Goal: Task Accomplishment & Management: Use online tool/utility

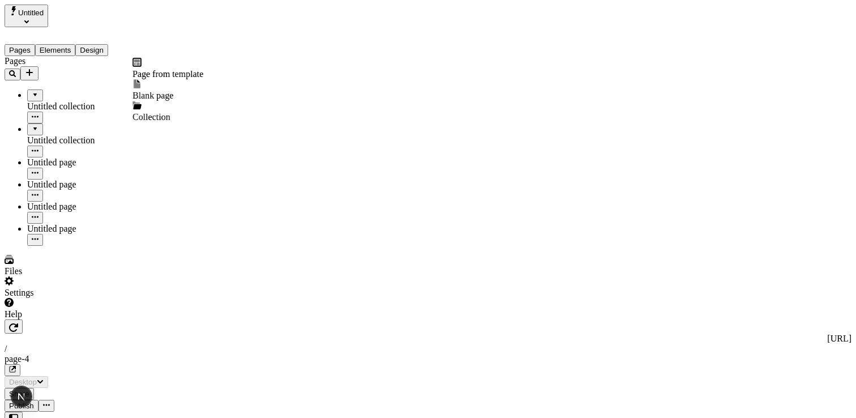
click at [34, 68] on icon "Add new" at bounding box center [29, 72] width 9 height 9
click at [173, 91] on span "Blank page" at bounding box center [152, 96] width 41 height 10
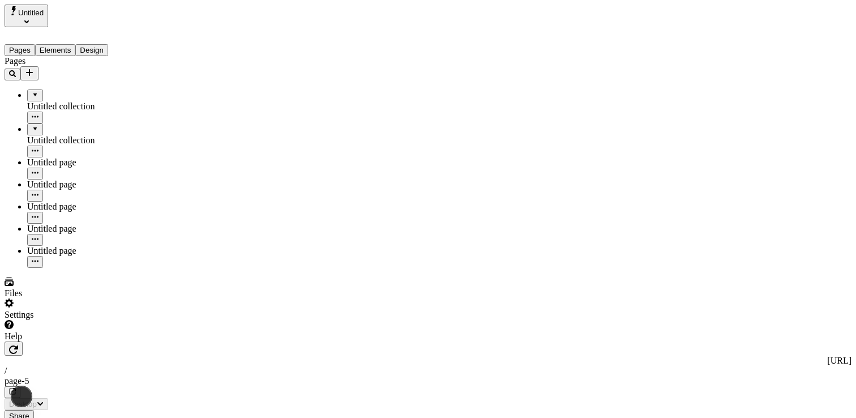
type input "/page-5"
click at [38, 246] on div "Untitled page" at bounding box center [83, 251] width 113 height 10
click at [38, 258] on icon "button" at bounding box center [35, 261] width 7 height 7
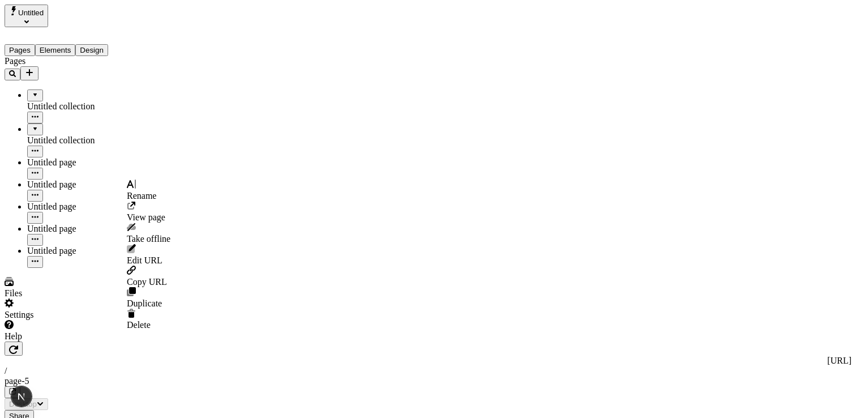
click at [38, 258] on icon "button" at bounding box center [35, 261] width 7 height 7
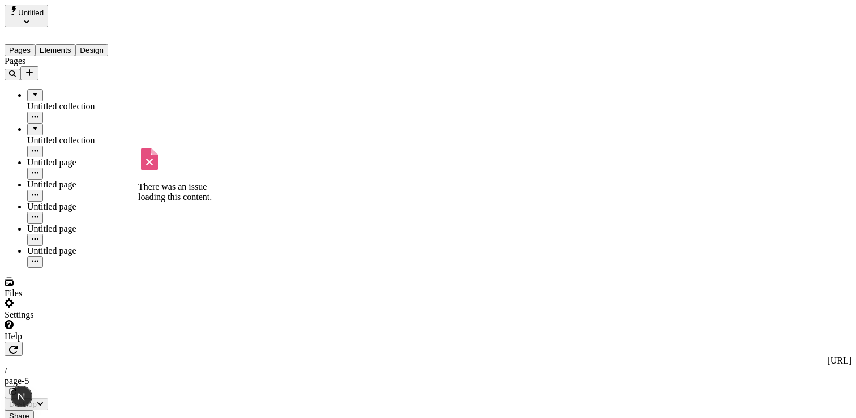
click at [38, 258] on icon "button" at bounding box center [35, 261] width 7 height 7
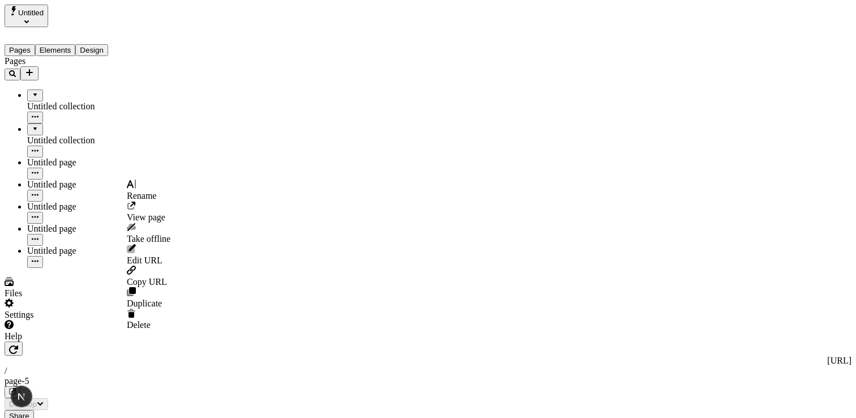
click at [38, 258] on icon "button" at bounding box center [35, 261] width 7 height 7
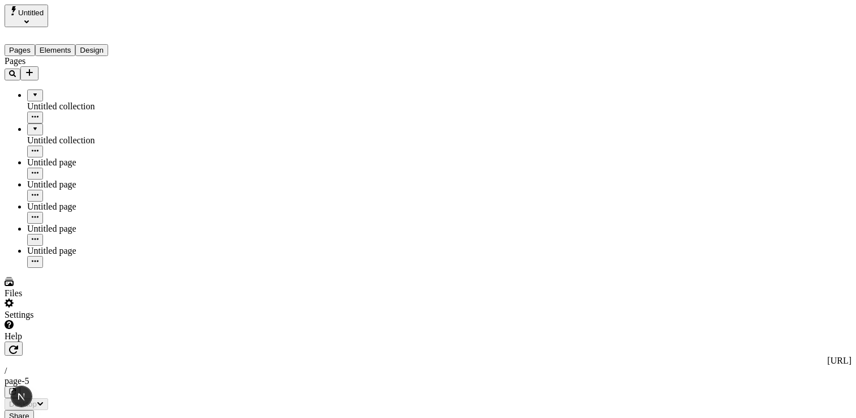
click at [38, 258] on icon "button" at bounding box center [35, 261] width 7 height 7
click at [45, 341] on div "Help" at bounding box center [73, 331] width 136 height 22
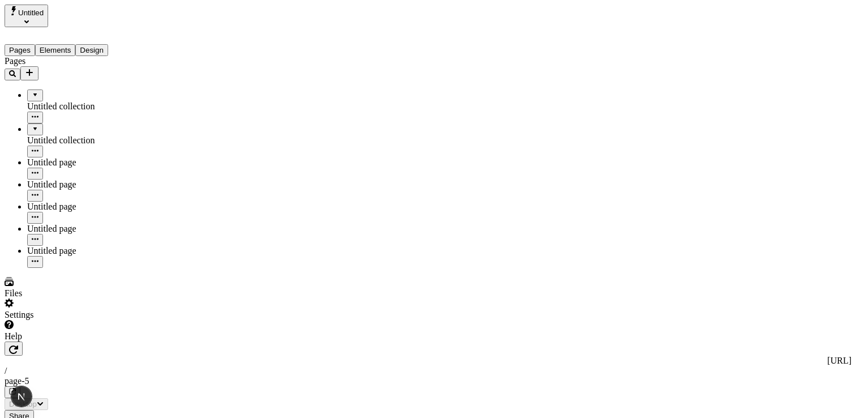
click at [45, 341] on div "Help" at bounding box center [73, 331] width 136 height 22
click at [46, 320] on div "Settings" at bounding box center [73, 315] width 136 height 10
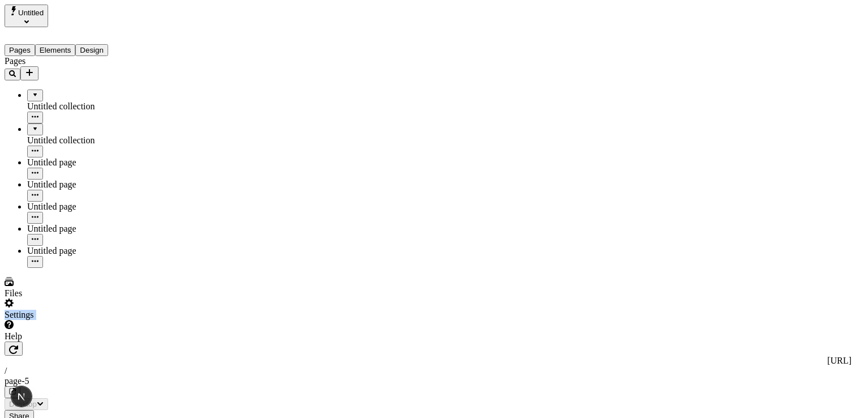
click at [46, 320] on div "Settings" at bounding box center [73, 315] width 136 height 10
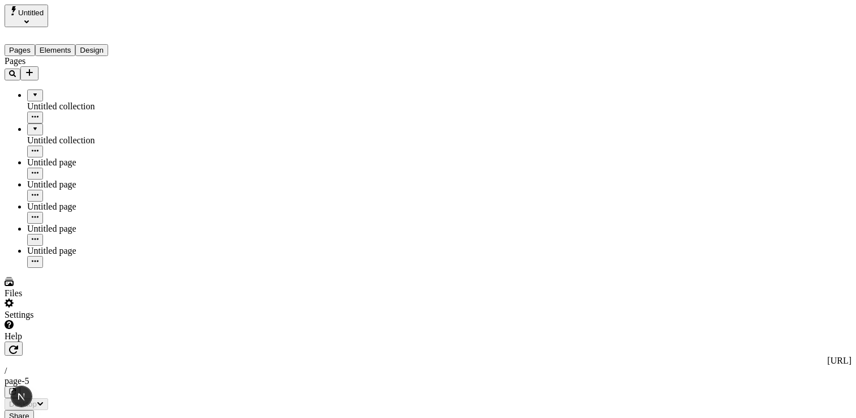
click at [49, 298] on div "Files" at bounding box center [73, 288] width 136 height 22
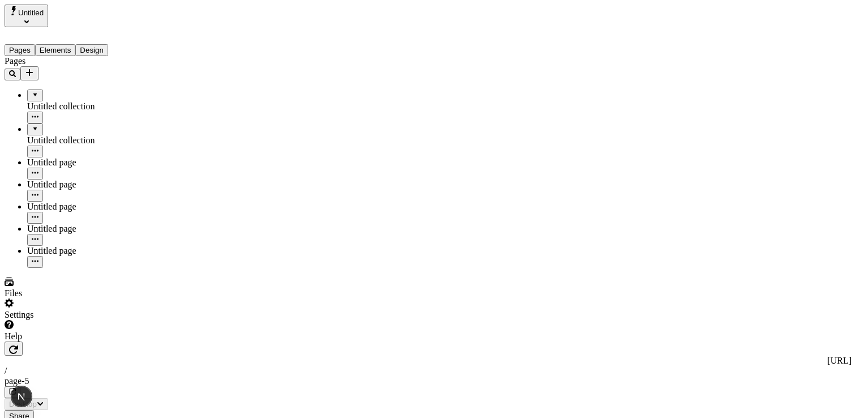
click at [48, 298] on div "Files" at bounding box center [73, 288] width 136 height 22
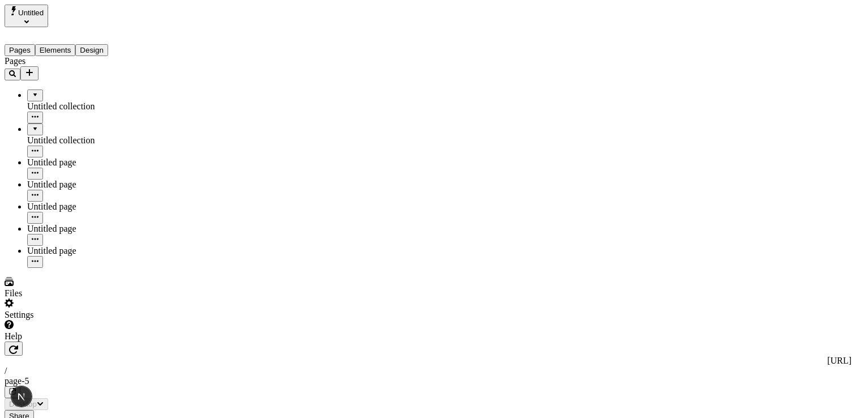
click at [45, 341] on div "Help" at bounding box center [73, 331] width 136 height 22
click at [47, 341] on div "Help" at bounding box center [73, 331] width 136 height 22
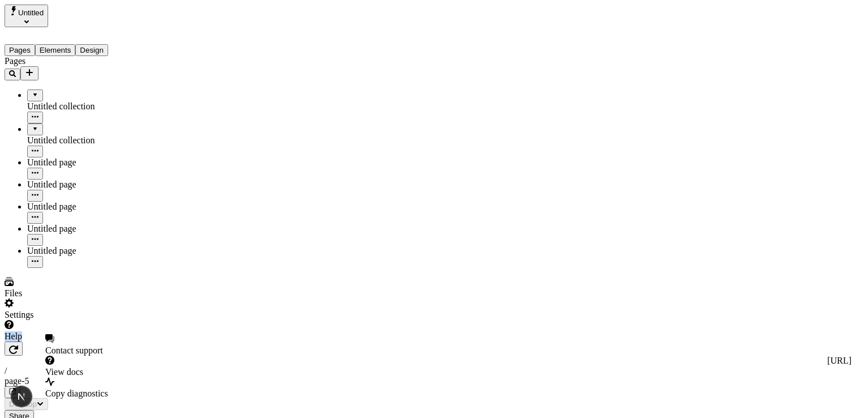
click at [47, 341] on div "Help" at bounding box center [73, 331] width 136 height 22
click at [108, 44] on button "Design" at bounding box center [91, 50] width 33 height 12
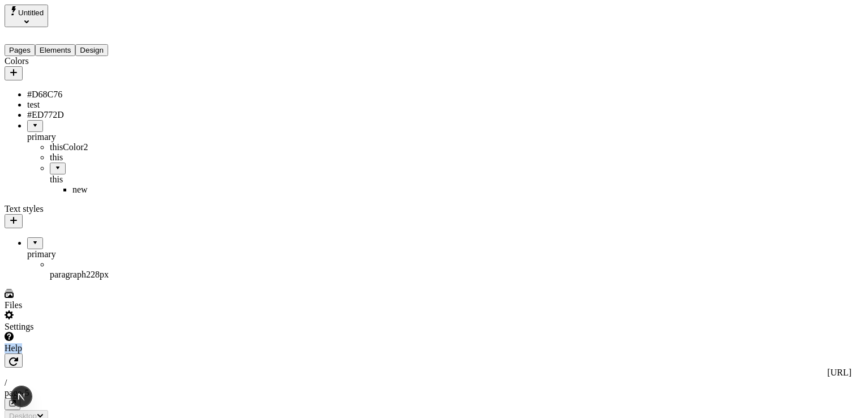
click at [110, 249] on div "primary" at bounding box center [83, 254] width 113 height 10
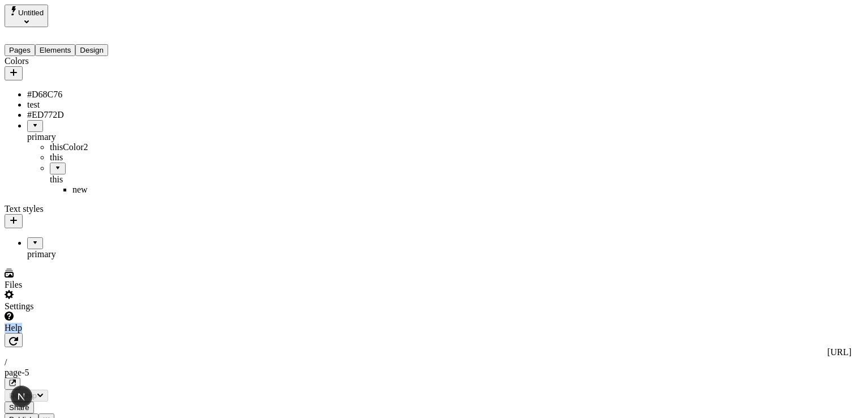
click at [104, 249] on div "primary" at bounding box center [83, 254] width 113 height 10
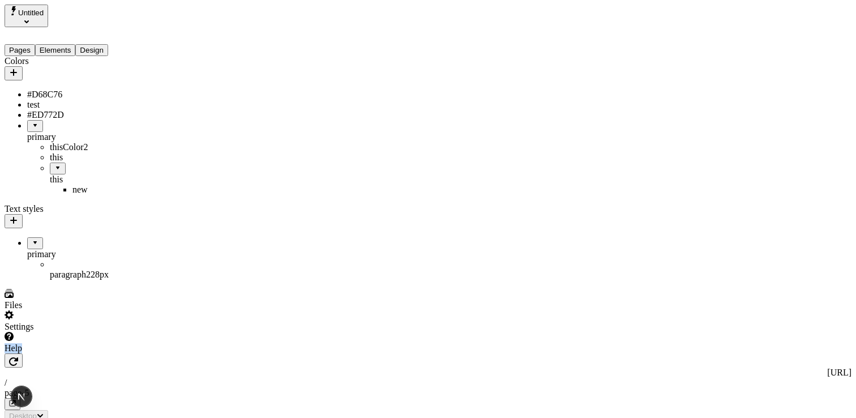
click at [91, 269] on span "28 px" at bounding box center [100, 274] width 18 height 10
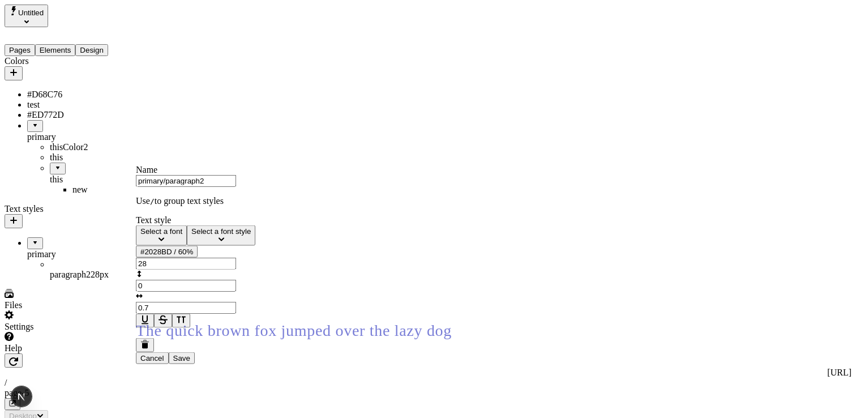
click at [113, 269] on div "paragraph2 28 px" at bounding box center [95, 274] width 91 height 10
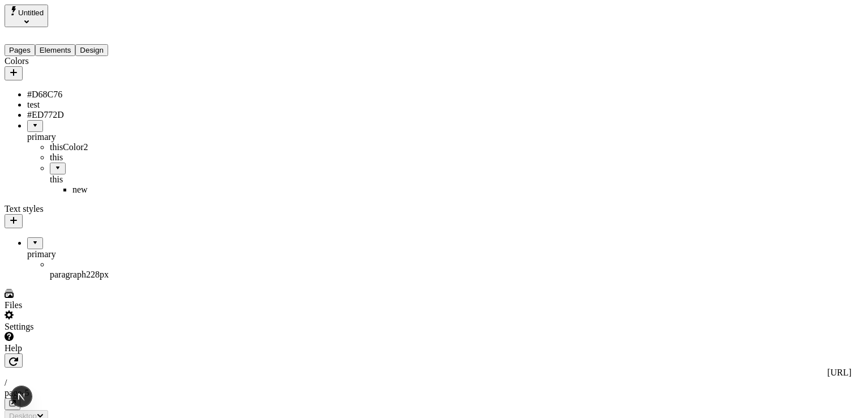
click at [71, 249] on div "primary" at bounding box center [83, 254] width 113 height 10
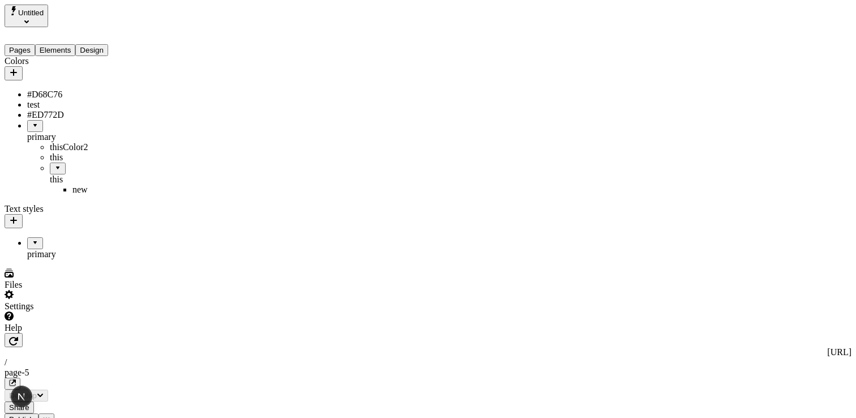
click at [32, 239] on div at bounding box center [35, 239] width 7 height 0
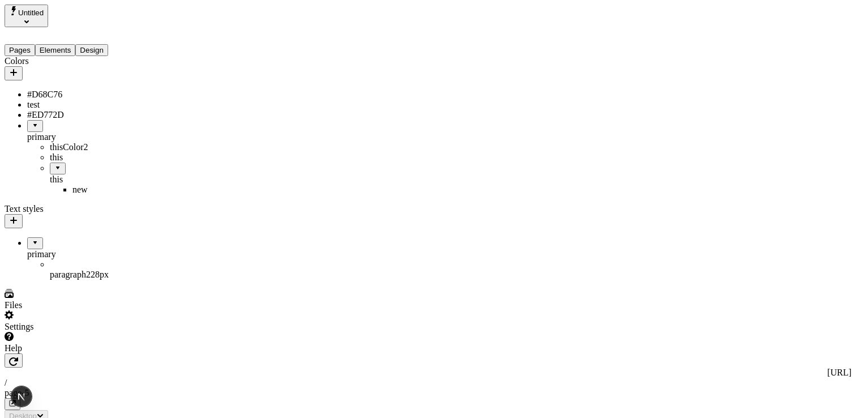
click at [58, 269] on div "paragraph2 28 px" at bounding box center [95, 274] width 91 height 10
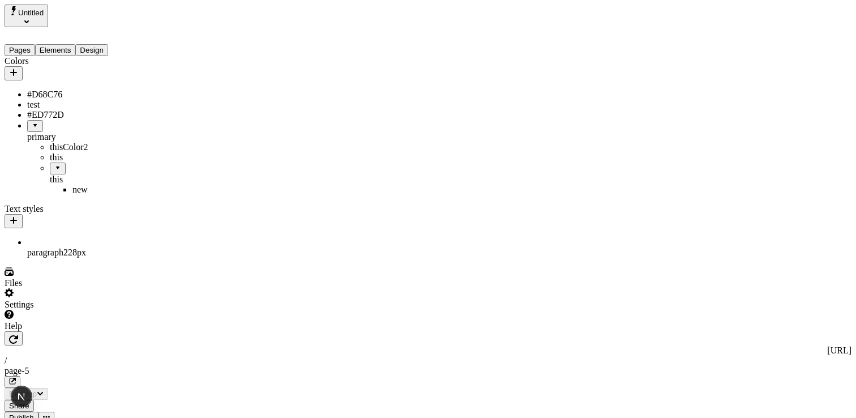
click at [58, 247] on div "paragraph2 28 px" at bounding box center [83, 247] width 113 height 20
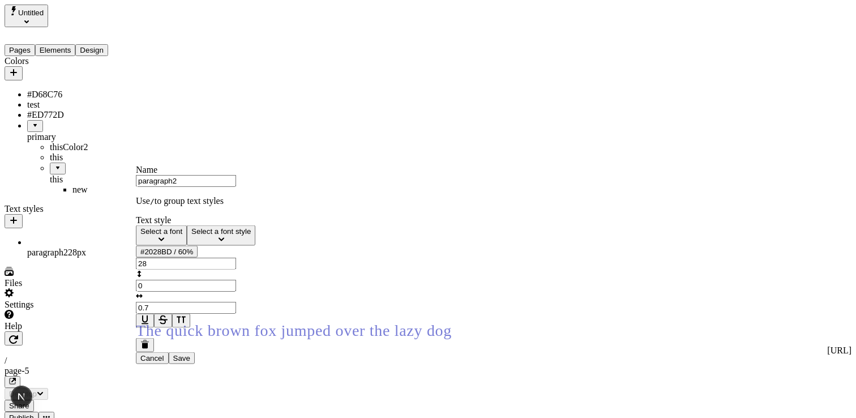
click at [258, 339] on span "The quick brown fox jumped over the lazy dog" at bounding box center [294, 330] width 316 height 18
click at [98, 258] on div "Colors #D68C76 test #ED772D primary thisColor2 this this new Text styles paragr…" at bounding box center [73, 156] width 136 height 201
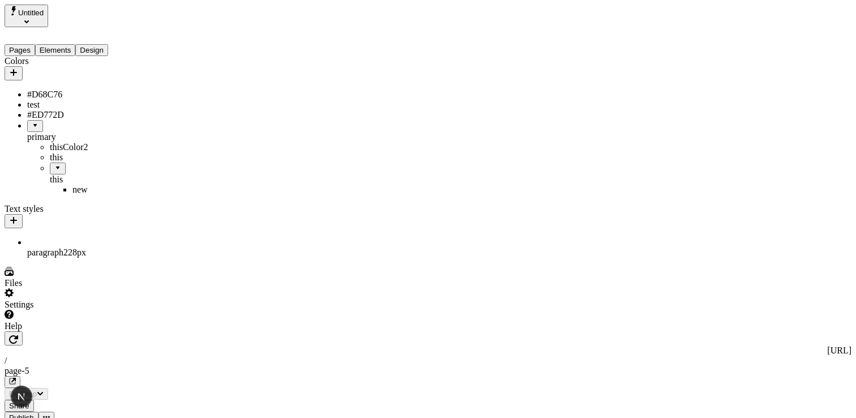
click at [75, 135] on div "primary" at bounding box center [83, 137] width 113 height 10
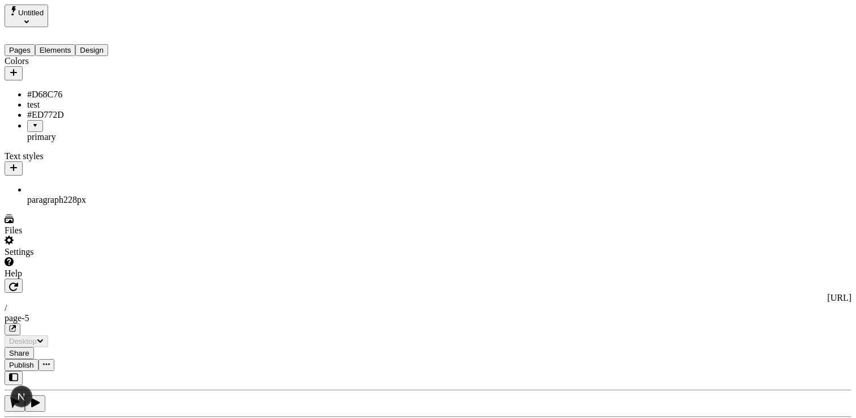
click at [56, 195] on div "paragraph2 28 px" at bounding box center [83, 200] width 113 height 10
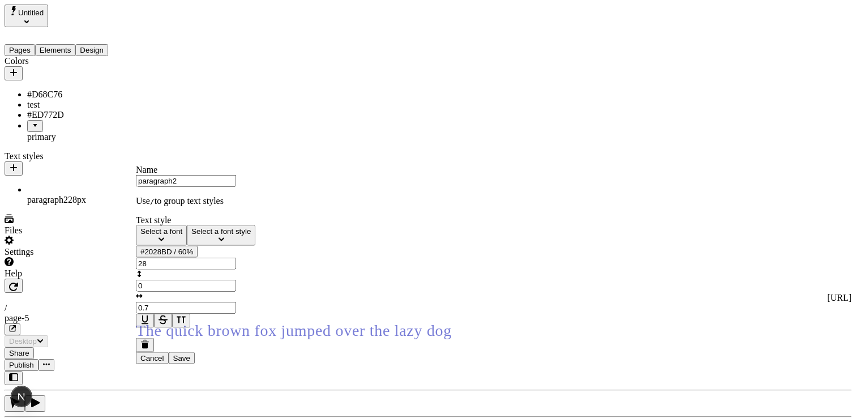
click at [32, 195] on div "paragraph2 28 px" at bounding box center [83, 200] width 113 height 10
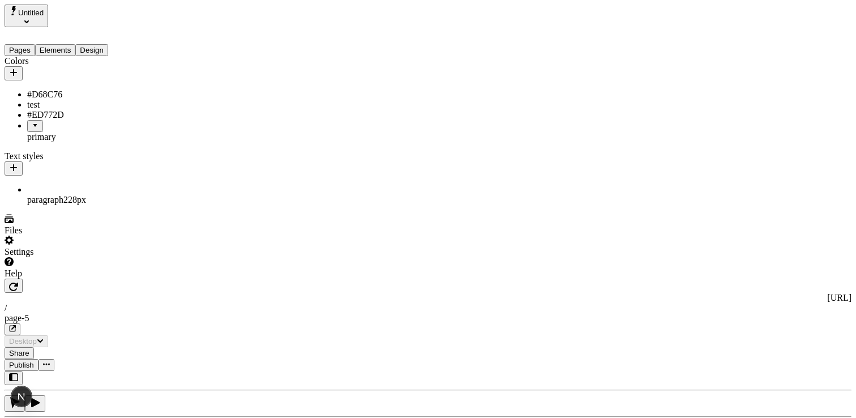
click at [50, 257] on div "Settings" at bounding box center [73, 246] width 136 height 22
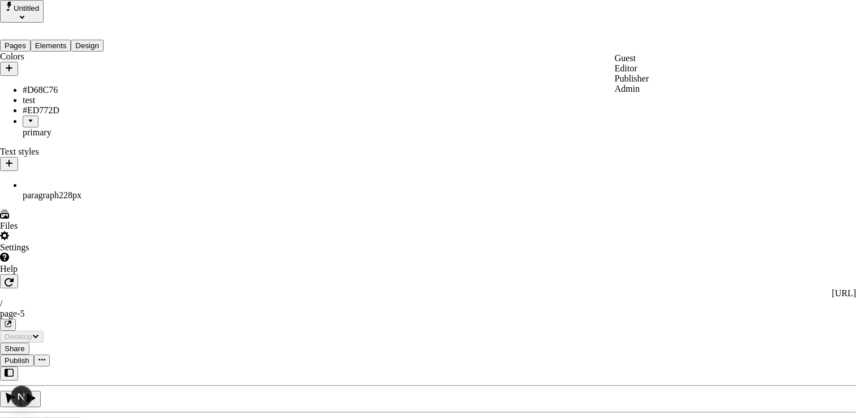
click at [615, 74] on div "Editor" at bounding box center [632, 68] width 34 height 10
click at [615, 84] on div "Publisher" at bounding box center [632, 79] width 34 height 10
click at [615, 55] on div "Guest Editor Publisher Admin" at bounding box center [632, 73] width 34 height 41
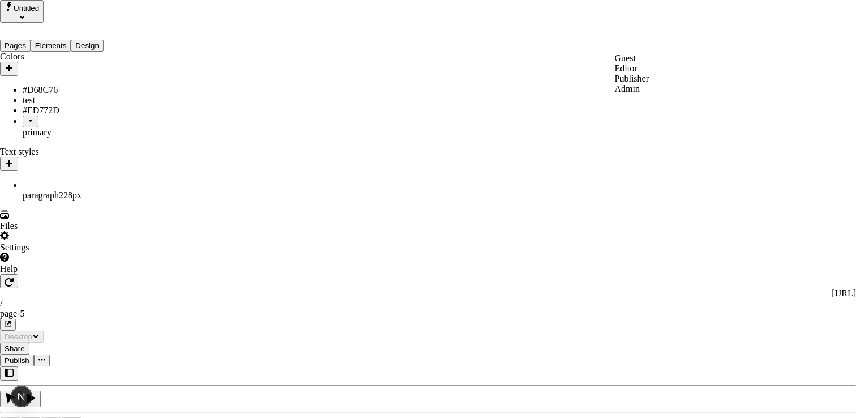
click at [615, 94] on div "Admin" at bounding box center [632, 89] width 34 height 10
drag, startPoint x: 500, startPoint y: 98, endPoint x: 510, endPoint y: 97, distance: 9.6
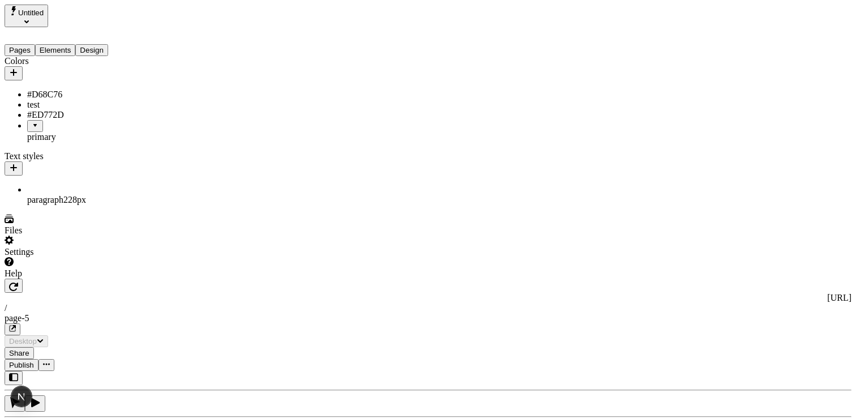
click at [57, 257] on div "Settings" at bounding box center [73, 246] width 136 height 22
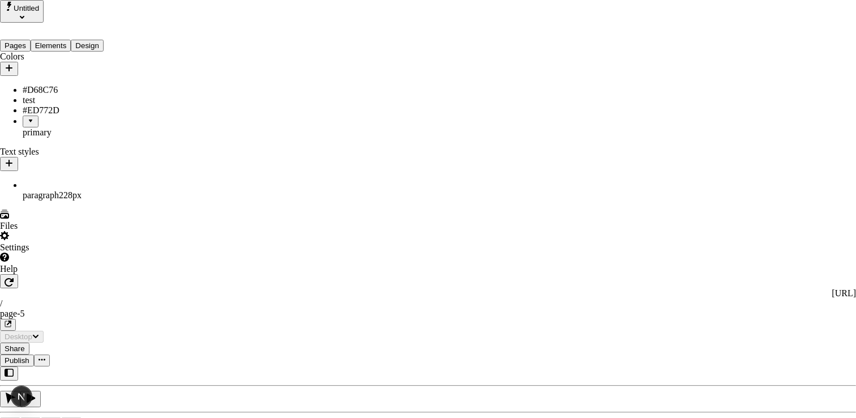
drag, startPoint x: 619, startPoint y: 172, endPoint x: 622, endPoint y: 102, distance: 69.7
drag, startPoint x: 578, startPoint y: 153, endPoint x: 587, endPoint y: 131, distance: 23.7
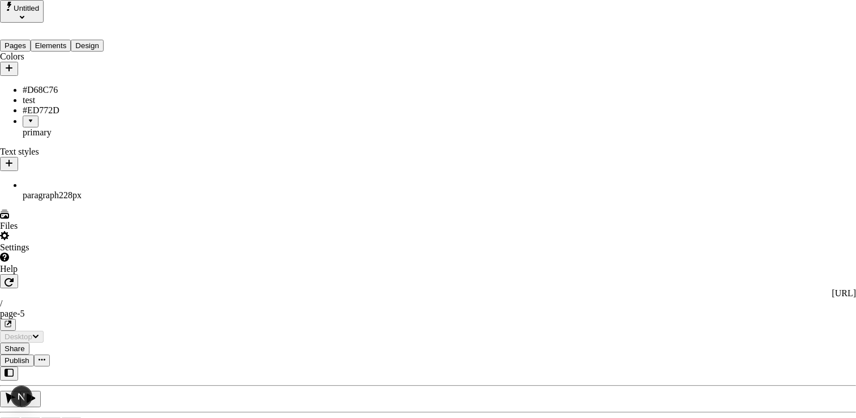
drag, startPoint x: 291, startPoint y: 63, endPoint x: 273, endPoint y: 66, distance: 18.9
drag, startPoint x: 280, startPoint y: 66, endPoint x: 426, endPoint y: 140, distance: 164.0
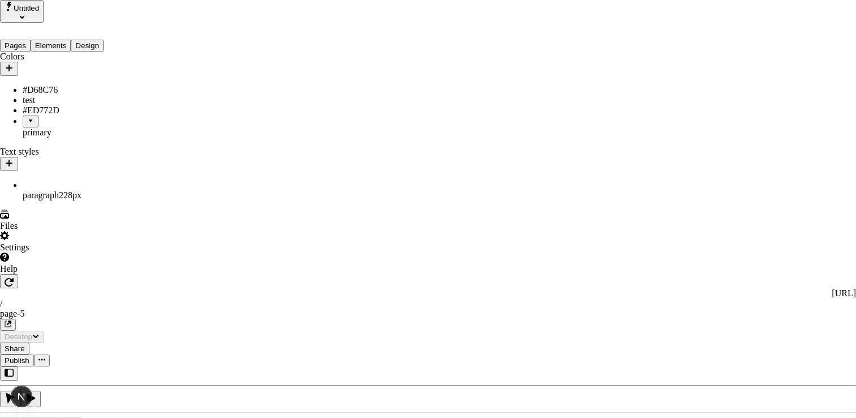
drag, startPoint x: 426, startPoint y: 140, endPoint x: 466, endPoint y: 137, distance: 39.8
type input "josh"
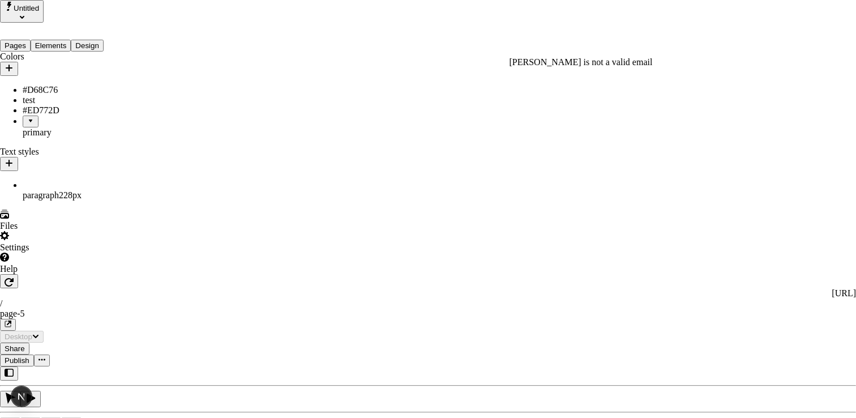
type input "fabio.dias+1@makeswift.com"
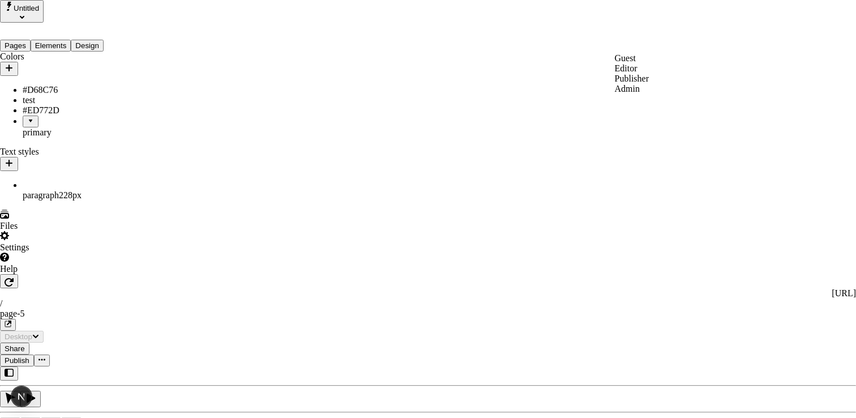
click at [615, 74] on div "Editor" at bounding box center [632, 68] width 34 height 10
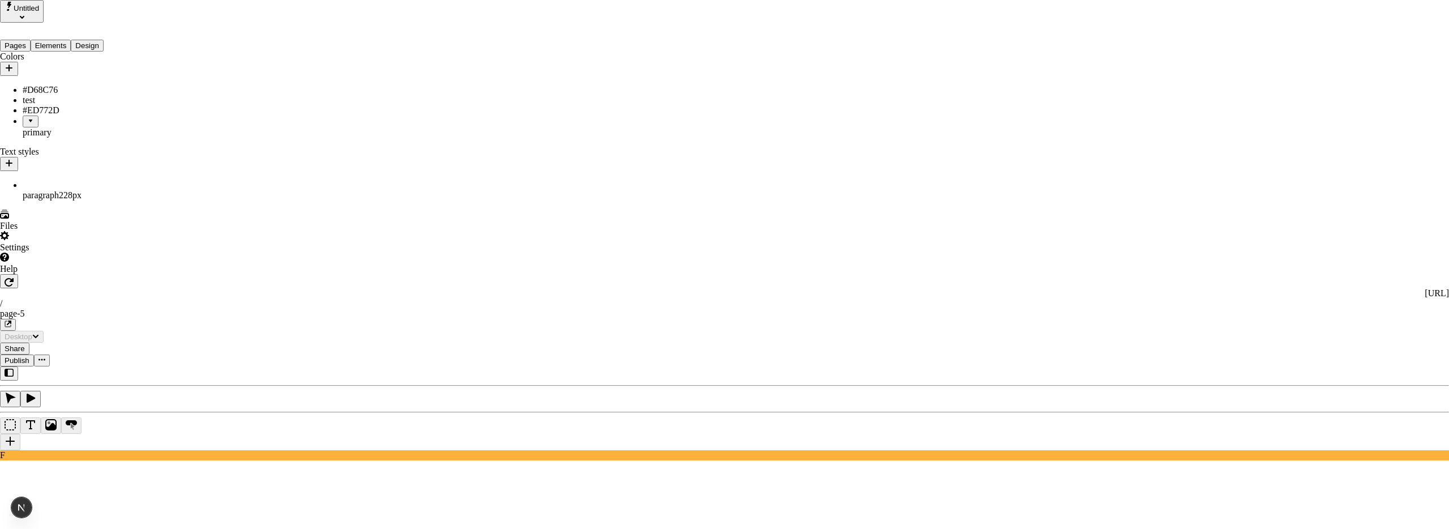
type input "fabio.dias+2@makeswift.com"
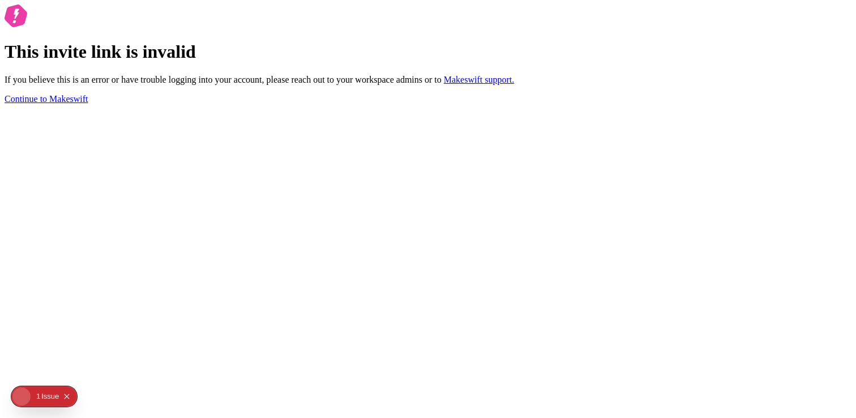
click at [371, 94] on div "This invite link is invalid If you believe this is an error or have trouble log…" at bounding box center [428, 55] width 847 height 100
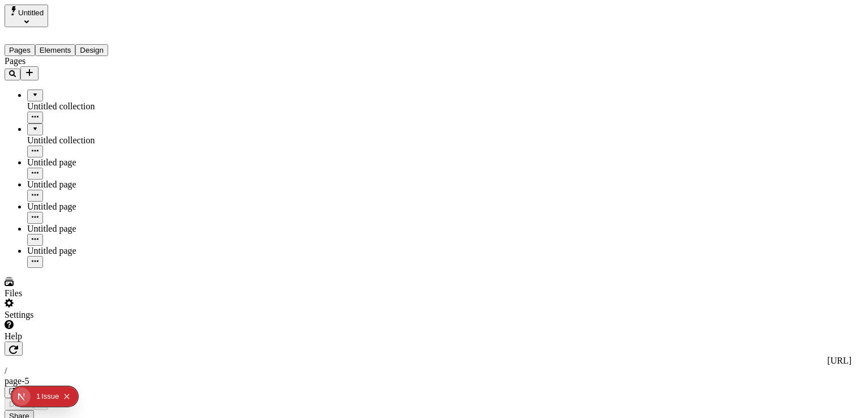
click at [70, 400] on button "Collapse issues badge" at bounding box center [67, 396] width 14 height 14
click at [74, 320] on div "Settings" at bounding box center [73, 309] width 136 height 22
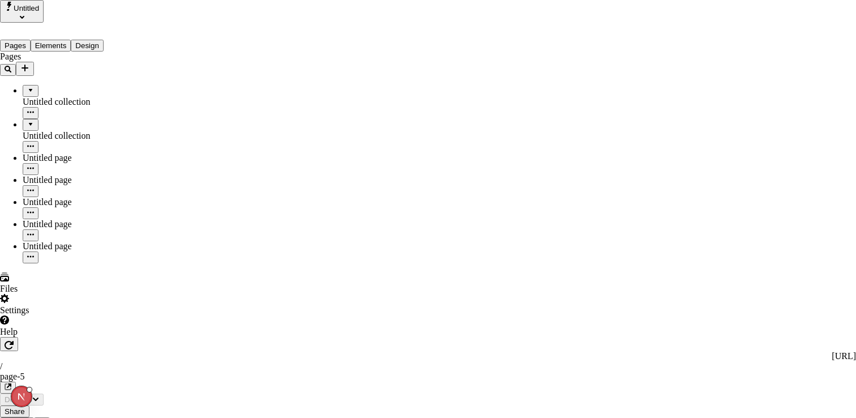
click at [667, 258] on div "Resend invite" at bounding box center [684, 247] width 34 height 20
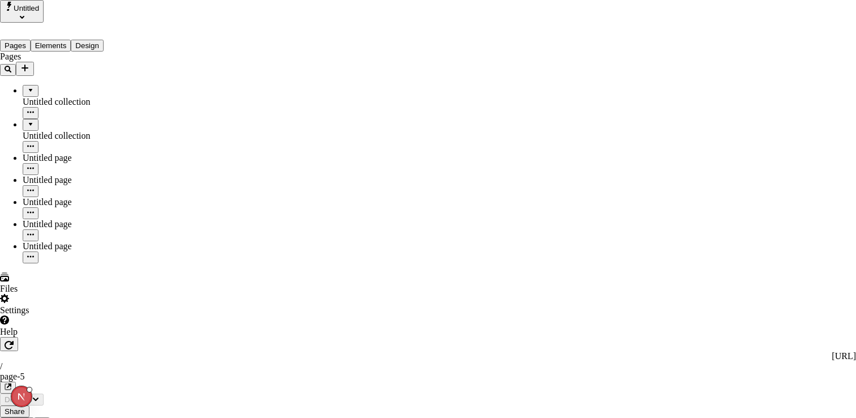
drag, startPoint x: 509, startPoint y: 149, endPoint x: 473, endPoint y: 128, distance: 41.8
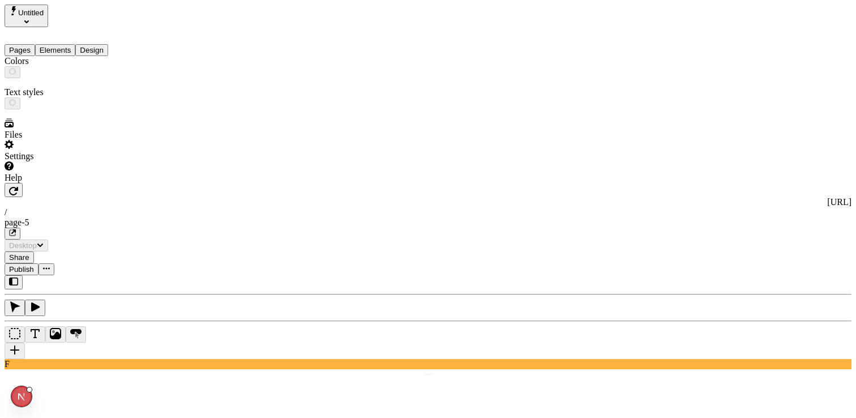
click at [103, 46] on button "Design" at bounding box center [91, 50] width 33 height 12
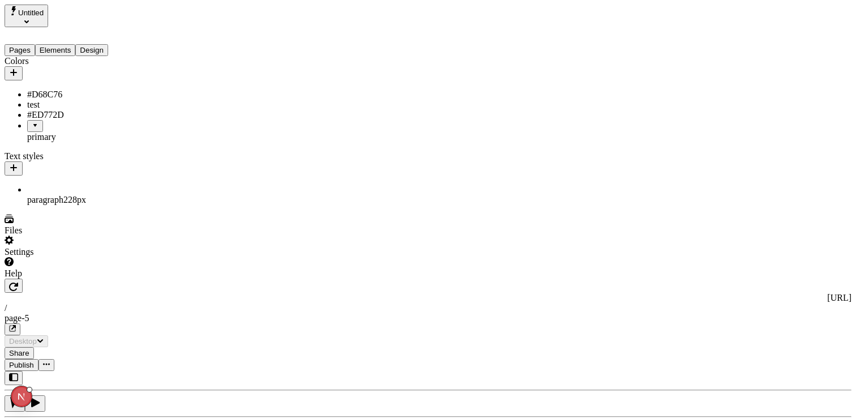
drag, startPoint x: 45, startPoint y: 173, endPoint x: 81, endPoint y: 178, distance: 36.6
click at [45, 195] on div "paragraph2 28 px" at bounding box center [83, 200] width 113 height 10
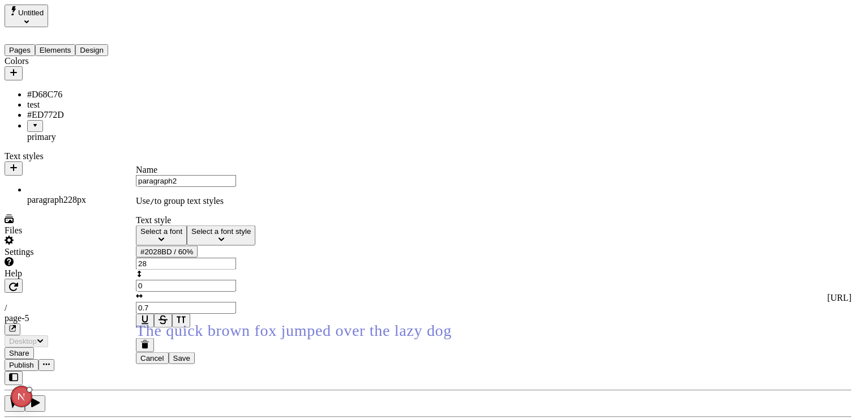
click at [209, 206] on p "Use / to group text styles" at bounding box center [294, 201] width 316 height 10
click at [235, 206] on p "Use / to group text styles" at bounding box center [294, 201] width 316 height 10
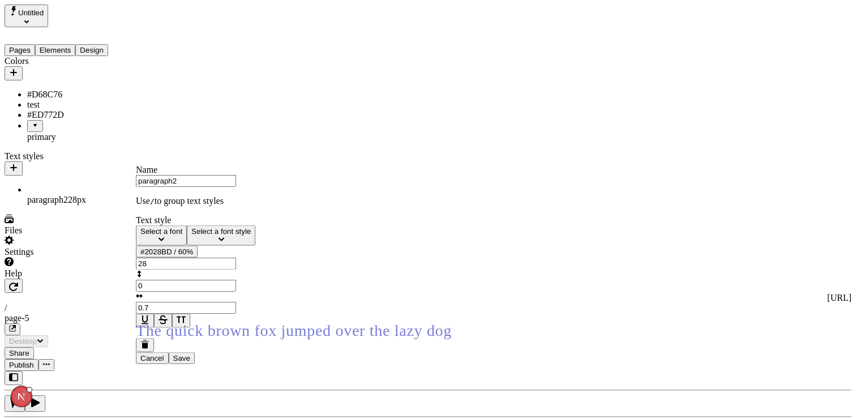
click at [225, 186] on input "paragraph2" at bounding box center [186, 181] width 100 height 12
click at [224, 175] on div "Name" at bounding box center [294, 170] width 316 height 10
click at [237, 206] on div "Name paragraph2 Use / to group text styles" at bounding box center [294, 185] width 316 height 41
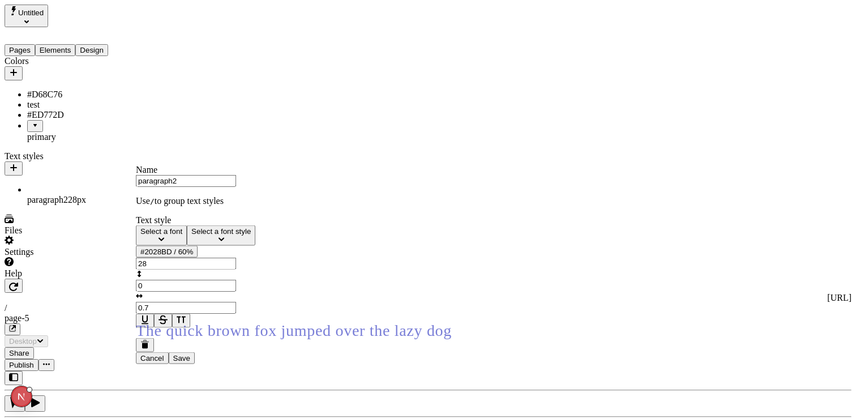
click at [114, 195] on div "paragraph2 28 px" at bounding box center [83, 200] width 113 height 10
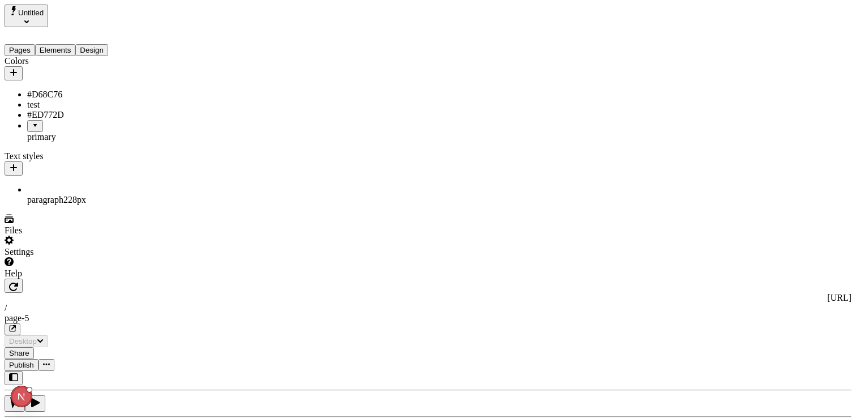
click at [104, 195] on div "paragraph2 28 px" at bounding box center [83, 200] width 113 height 10
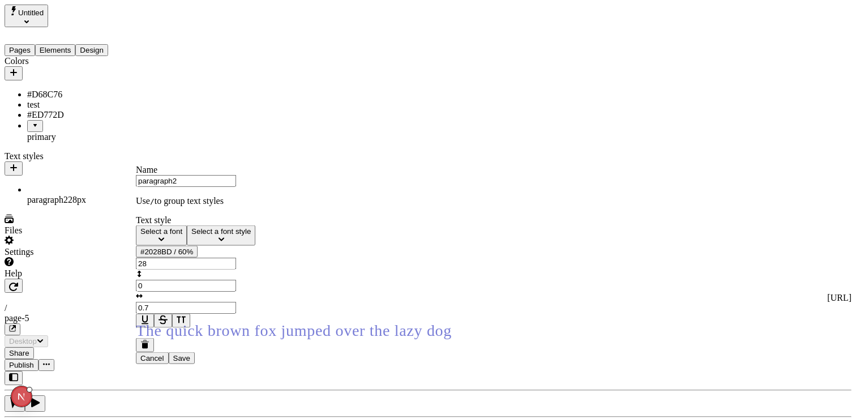
click at [148, 349] on icon "button" at bounding box center [145, 346] width 6 height 6
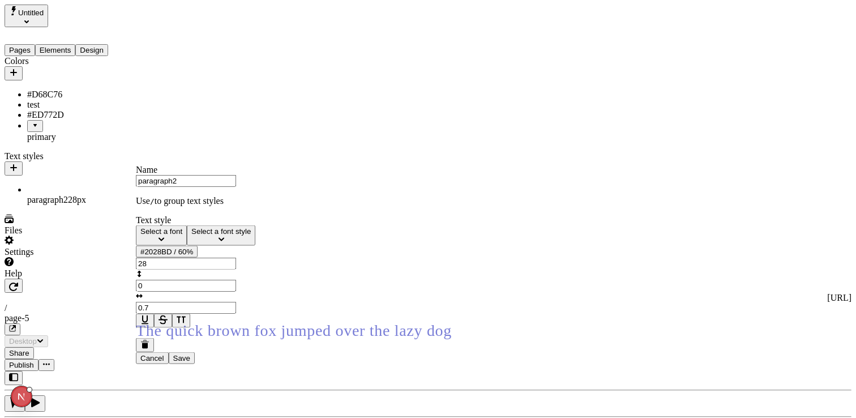
click at [30, 44] on button "Pages" at bounding box center [20, 50] width 31 height 12
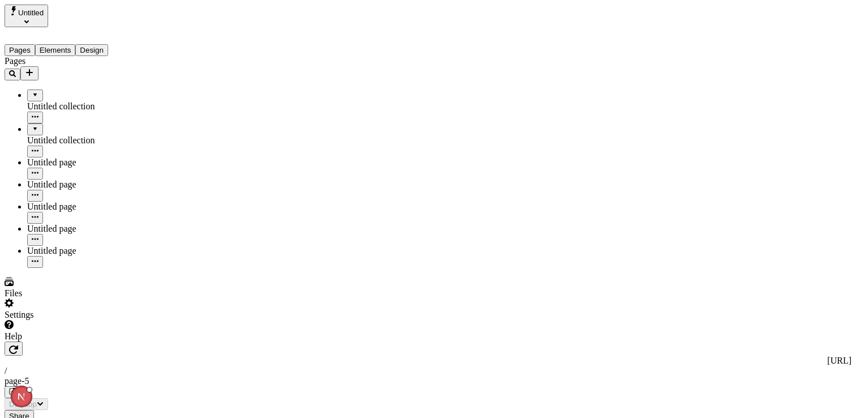
click at [50, 101] on div "Untitled collection" at bounding box center [83, 106] width 113 height 10
click at [61, 135] on div "Untitled collection" at bounding box center [83, 140] width 113 height 10
click at [53, 157] on div "Untitled page" at bounding box center [83, 162] width 113 height 10
click at [56, 89] on div "Untitled collection" at bounding box center [83, 106] width 113 height 34
click at [45, 179] on div "Untitled page" at bounding box center [83, 190] width 113 height 22
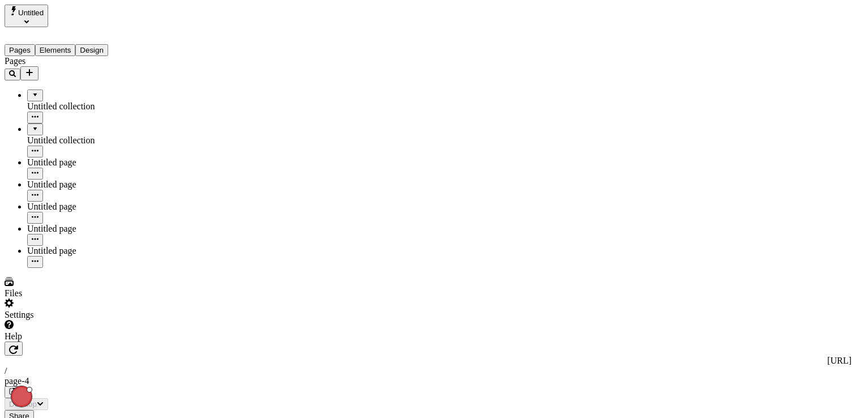
type input "/page-4"
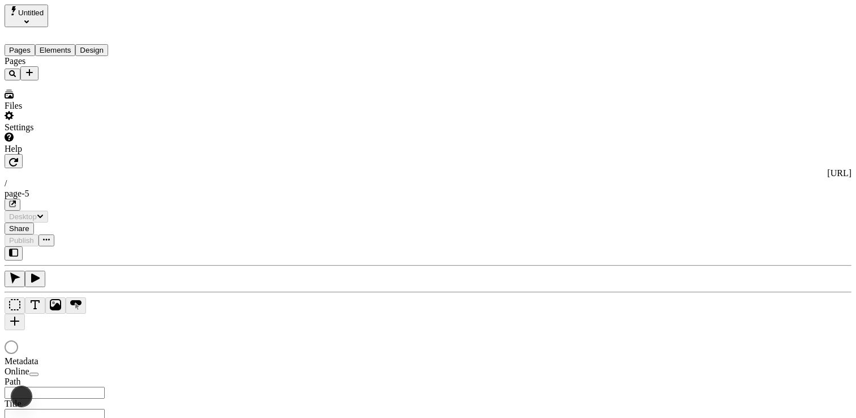
type input "/page-5"
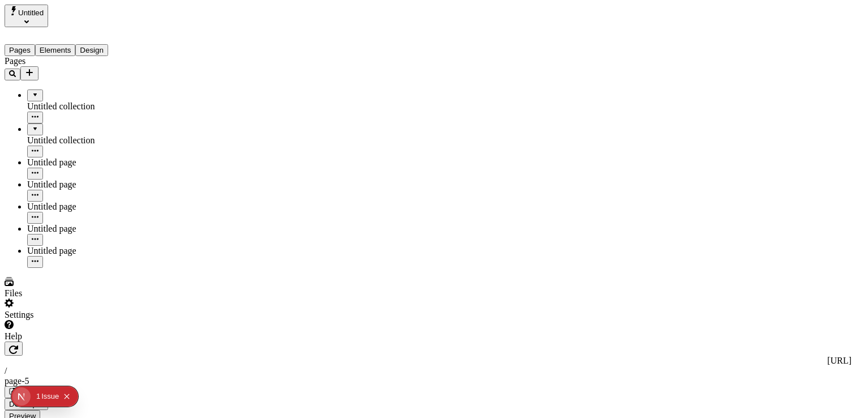
type textarea "Phosfluorescently target backward-compatible ideas. Globally cultivate hypersca…"
type input "18"
type input "1.5"
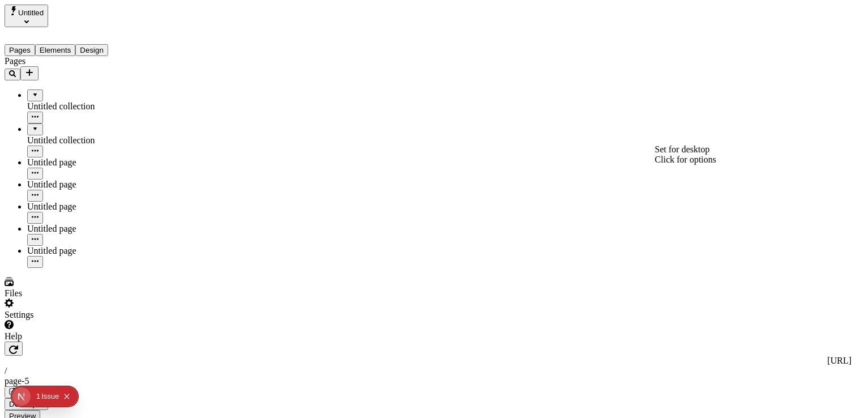
click at [761, 199] on icon "button" at bounding box center [757, 202] width 7 height 7
click at [12, 307] on icon at bounding box center [9, 302] width 9 height 9
